Goal: Information Seeking & Learning: Learn about a topic

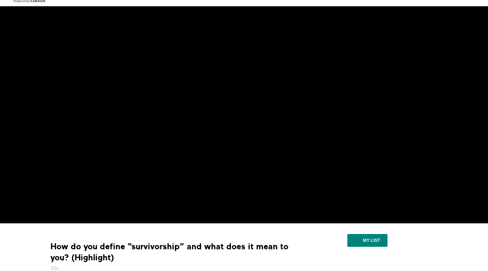
scroll to position [67, 0]
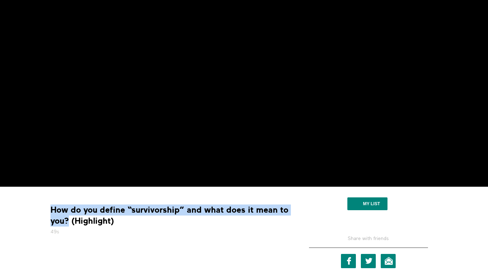
drag, startPoint x: 68, startPoint y: 223, endPoint x: 49, endPoint y: 213, distance: 21.8
click at [49, 213] on div "How do you define “survivorship” and what does it mean to you? (Highlight) 49s" at bounding box center [169, 219] width 243 height 31
copy strong "How do you define “survivorship” and what does it mean to you?"
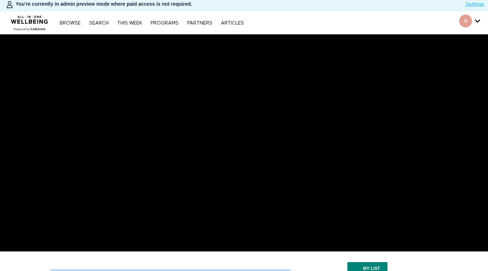
scroll to position [0, 0]
